Goal: Task Accomplishment & Management: Use online tool/utility

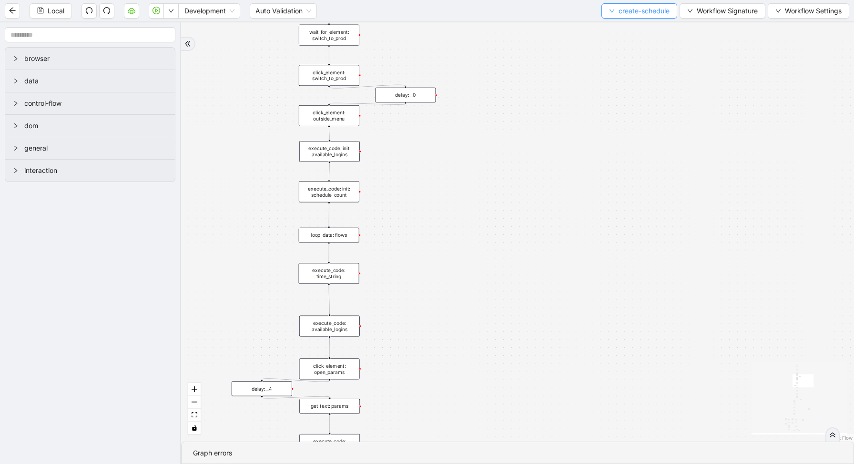
click at [623, 3] on button "create-schedule" at bounding box center [640, 10] width 76 height 15
click at [624, 14] on span "create-schedule" at bounding box center [644, 11] width 51 height 10
click at [624, 31] on span "Select" at bounding box center [636, 29] width 61 height 10
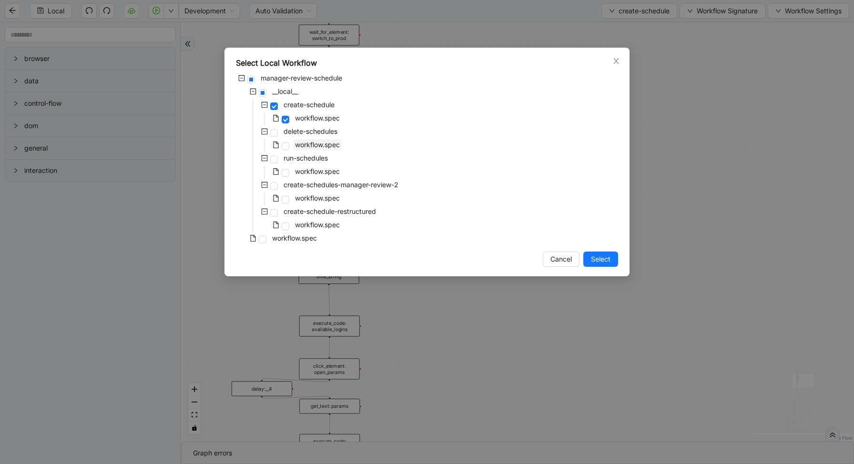
click at [306, 148] on span "workflow.spec" at bounding box center [317, 145] width 45 height 8
click at [593, 262] on span "Select" at bounding box center [601, 259] width 20 height 10
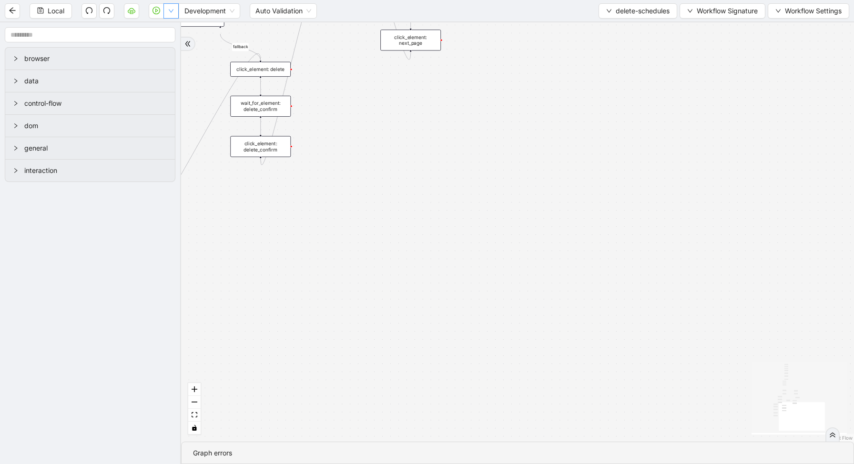
click at [176, 14] on button "button" at bounding box center [171, 10] width 15 height 15
click at [175, 34] on li "Run local workflow" at bounding box center [141, 29] width 70 height 15
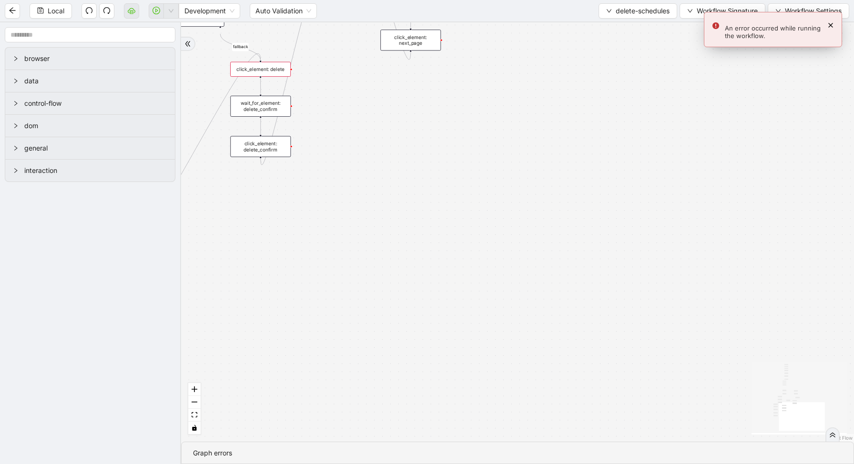
click at [830, 24] on icon "Notifications (F8)" at bounding box center [831, 25] width 4 height 4
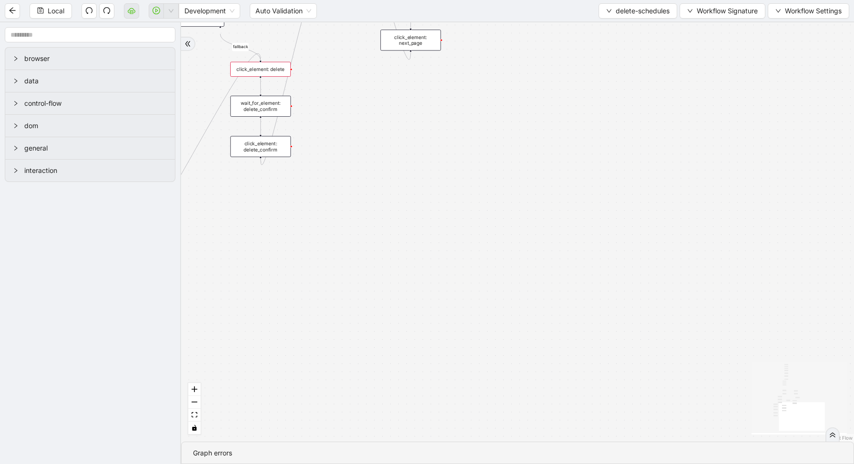
click at [385, 92] on div "loopFrom has_cancel fallback is_required_schedule has_next_row fallback has_nex…" at bounding box center [517, 232] width 673 height 420
click at [168, 13] on button "button" at bounding box center [171, 10] width 15 height 15
click at [166, 25] on aside "browser data control-flow dom general interaction" at bounding box center [90, 243] width 181 height 442
click at [164, 14] on button "button" at bounding box center [171, 10] width 15 height 15
click at [170, 26] on span "Run local workflow" at bounding box center [141, 29] width 58 height 10
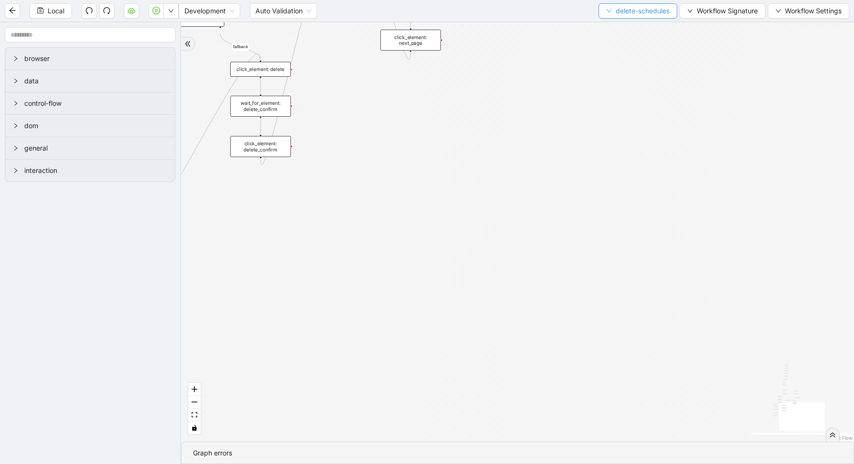
click at [628, 10] on span "delete-schedules" at bounding box center [643, 11] width 54 height 10
click at [625, 28] on span "Select" at bounding box center [636, 29] width 64 height 10
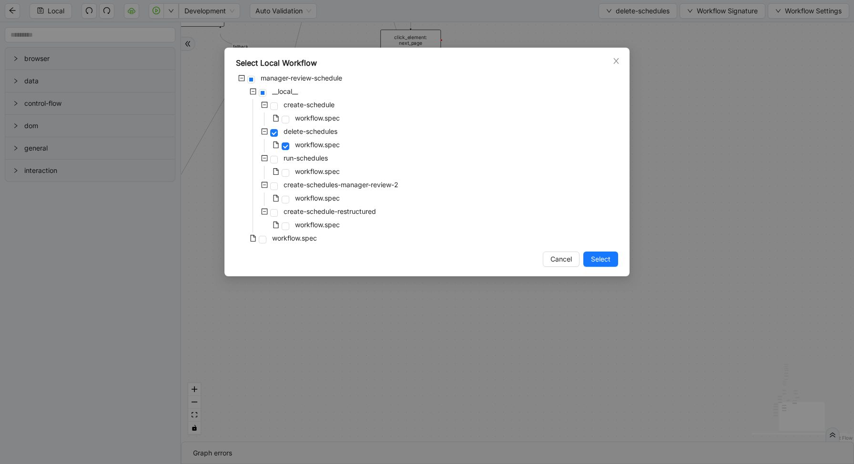
click at [296, 111] on div "create-schedule" at bounding box center [286, 105] width 101 height 13
click at [292, 118] on div "workflow.spec" at bounding box center [289, 119] width 106 height 13
click at [284, 120] on span at bounding box center [286, 120] width 8 height 8
click at [594, 256] on span "Select" at bounding box center [601, 259] width 20 height 10
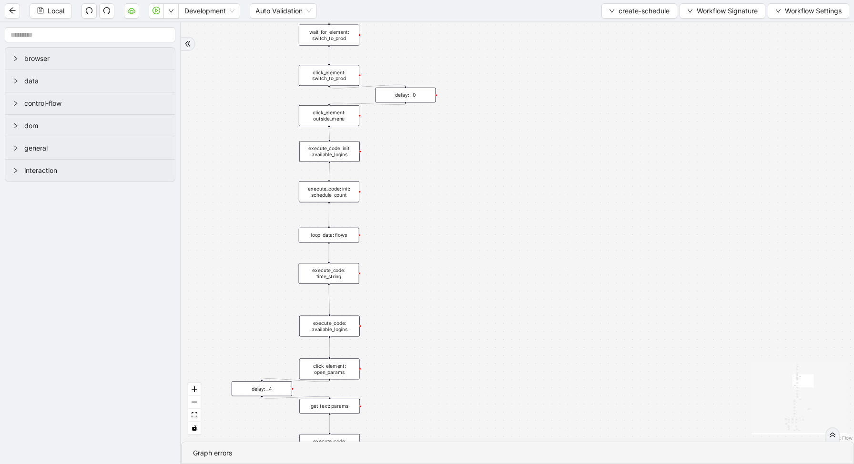
click at [340, 241] on div "loop_data: flows" at bounding box center [329, 235] width 61 height 15
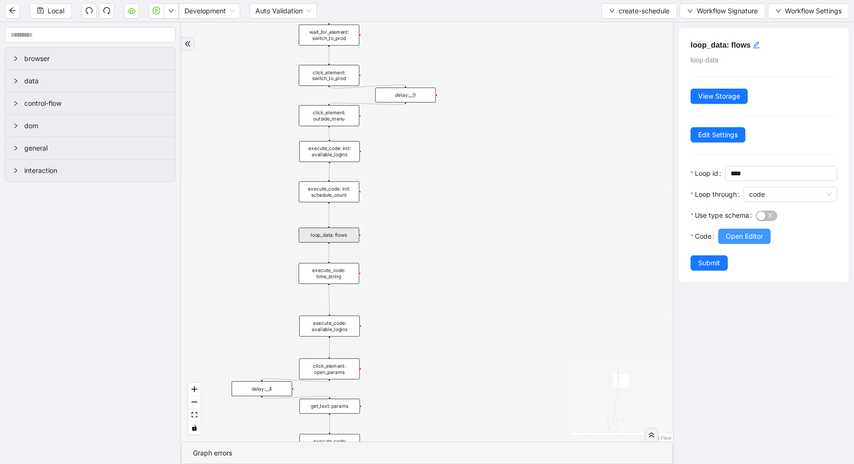
click at [736, 237] on span "Open Editor" at bounding box center [744, 236] width 37 height 10
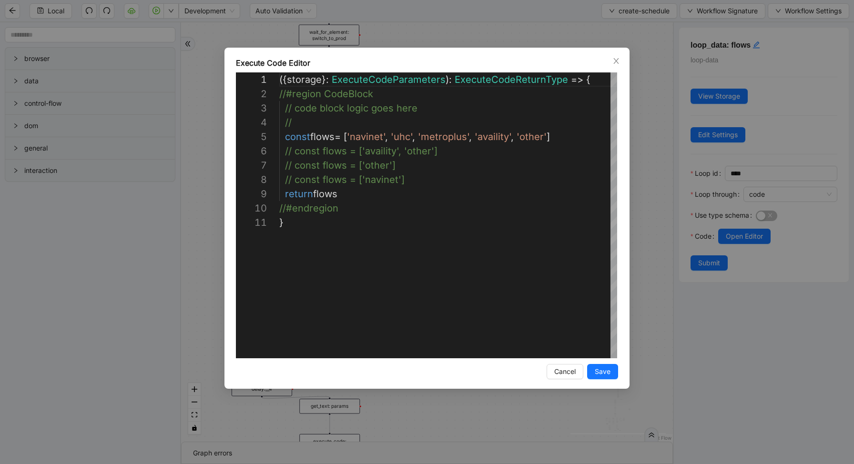
scroll to position [143, 0]
click at [650, 222] on div "**********" at bounding box center [427, 232] width 854 height 464
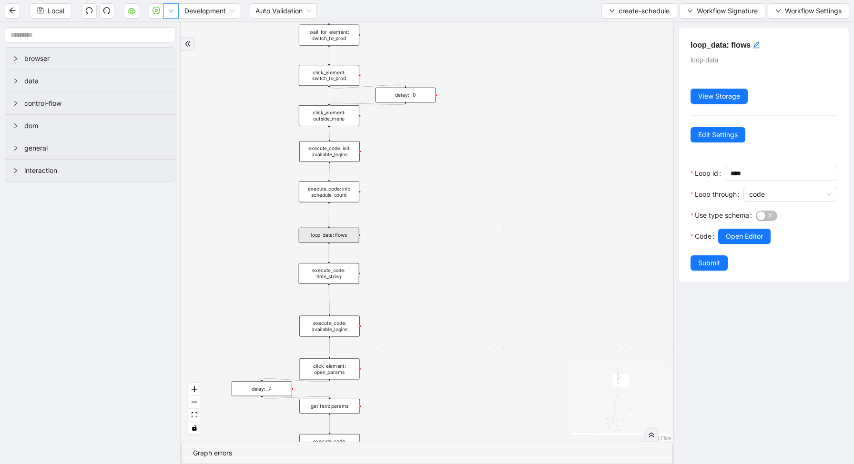
click at [174, 10] on icon "down" at bounding box center [171, 11] width 6 height 6
click at [170, 27] on span "Run local workflow" at bounding box center [141, 29] width 58 height 10
